Goal: Information Seeking & Learning: Learn about a topic

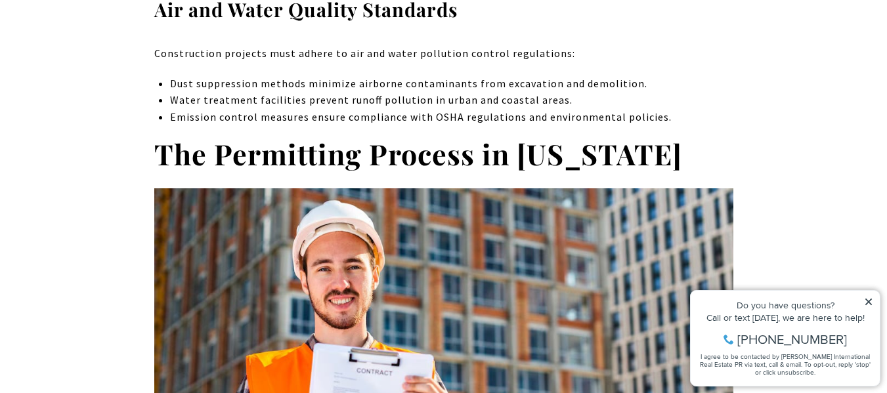
scroll to position [3490, 0]
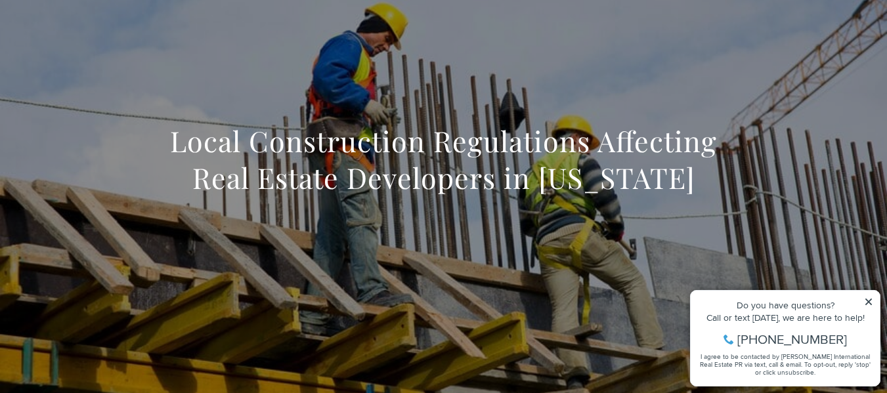
scroll to position [96, 0]
